Goal: Transaction & Acquisition: Purchase product/service

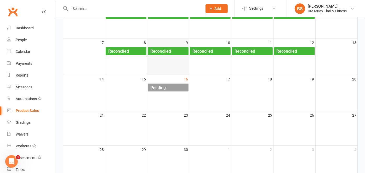
scroll to position [87, 0]
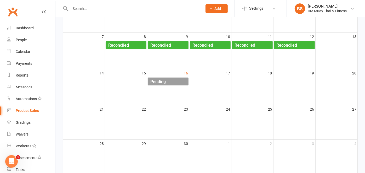
click at [166, 79] on div "Pending" at bounding box center [158, 81] width 16 height 8
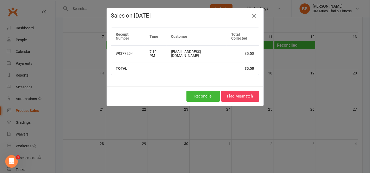
click at [253, 14] on icon "button" at bounding box center [254, 16] width 6 height 6
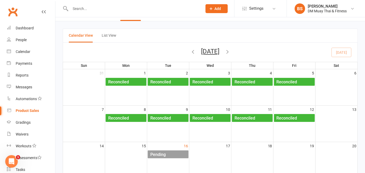
scroll to position [0, 0]
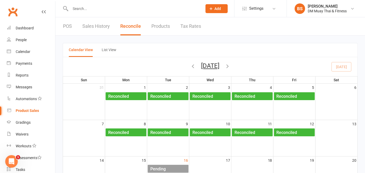
click at [68, 24] on link "POS" at bounding box center [67, 26] width 9 height 18
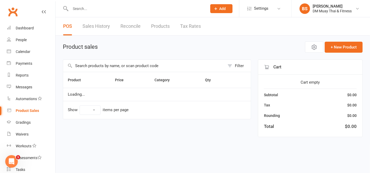
select select "100"
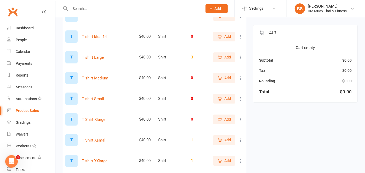
scroll to position [1314, 0]
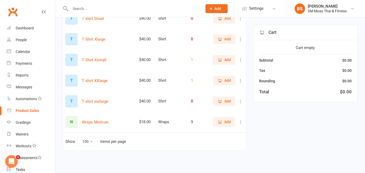
click at [224, 122] on span "Add" at bounding box center [227, 122] width 7 height 6
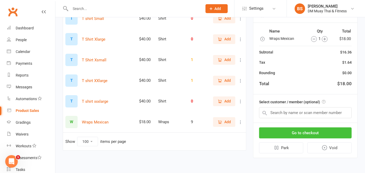
click at [291, 133] on button "Go to checkout" at bounding box center [305, 132] width 93 height 11
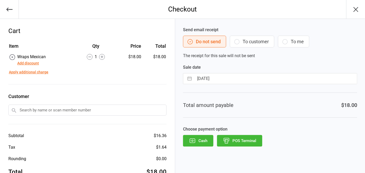
click at [247, 139] on button "POS Terminal" at bounding box center [239, 141] width 45 height 12
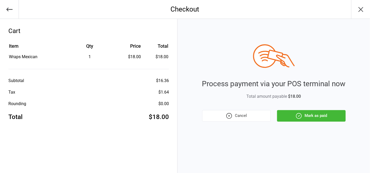
click at [285, 112] on button "Mark as paid" at bounding box center [311, 116] width 69 height 12
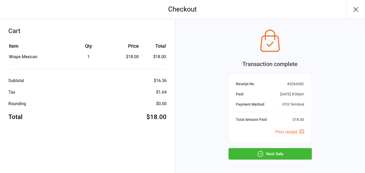
click at [269, 149] on button "Next Sale" at bounding box center [270, 154] width 83 height 12
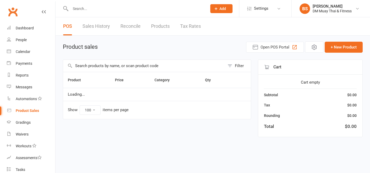
select select "100"
click at [133, 27] on link "Reconcile" at bounding box center [130, 26] width 20 height 18
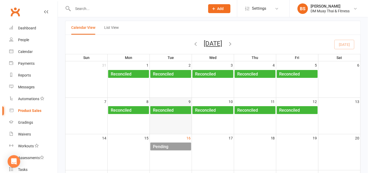
scroll to position [58, 0]
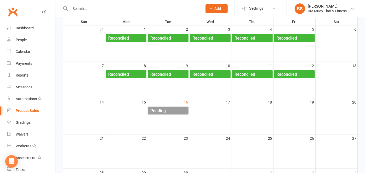
click at [167, 109] on div "Pending" at bounding box center [169, 110] width 38 height 8
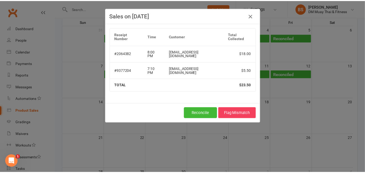
scroll to position [0, 0]
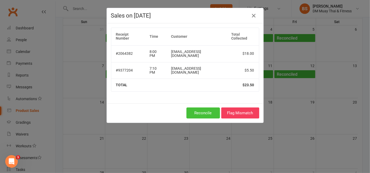
click at [200, 108] on button "Reconcile" at bounding box center [202, 112] width 33 height 11
